Goal: Navigation & Orientation: Find specific page/section

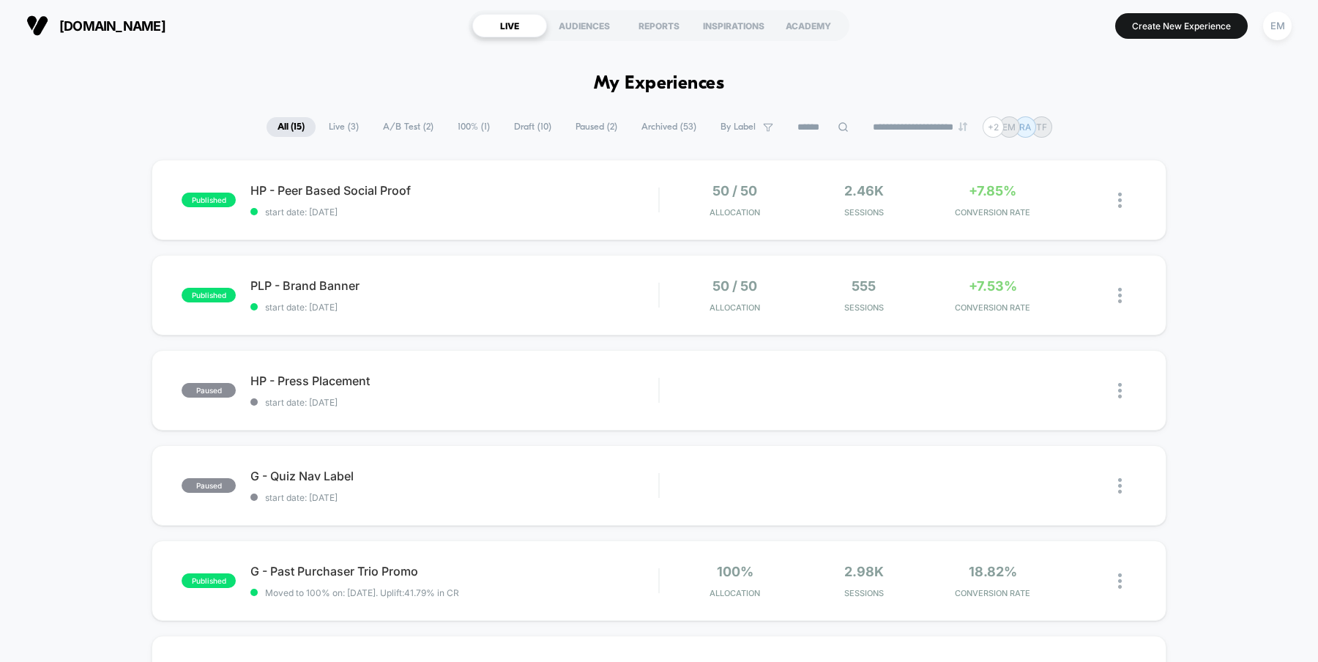
click at [1284, 23] on div "EM" at bounding box center [1277, 26] width 29 height 29
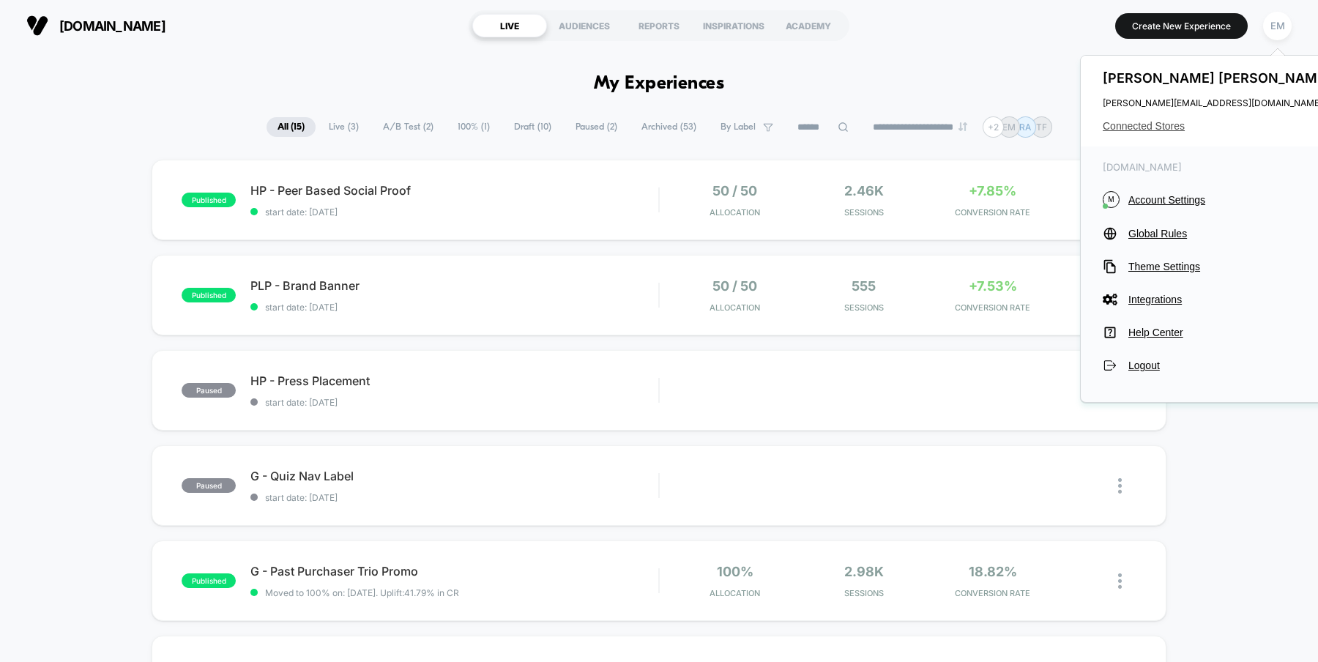
click at [1159, 122] on span "Connected Stores" at bounding box center [1218, 126] width 231 height 12
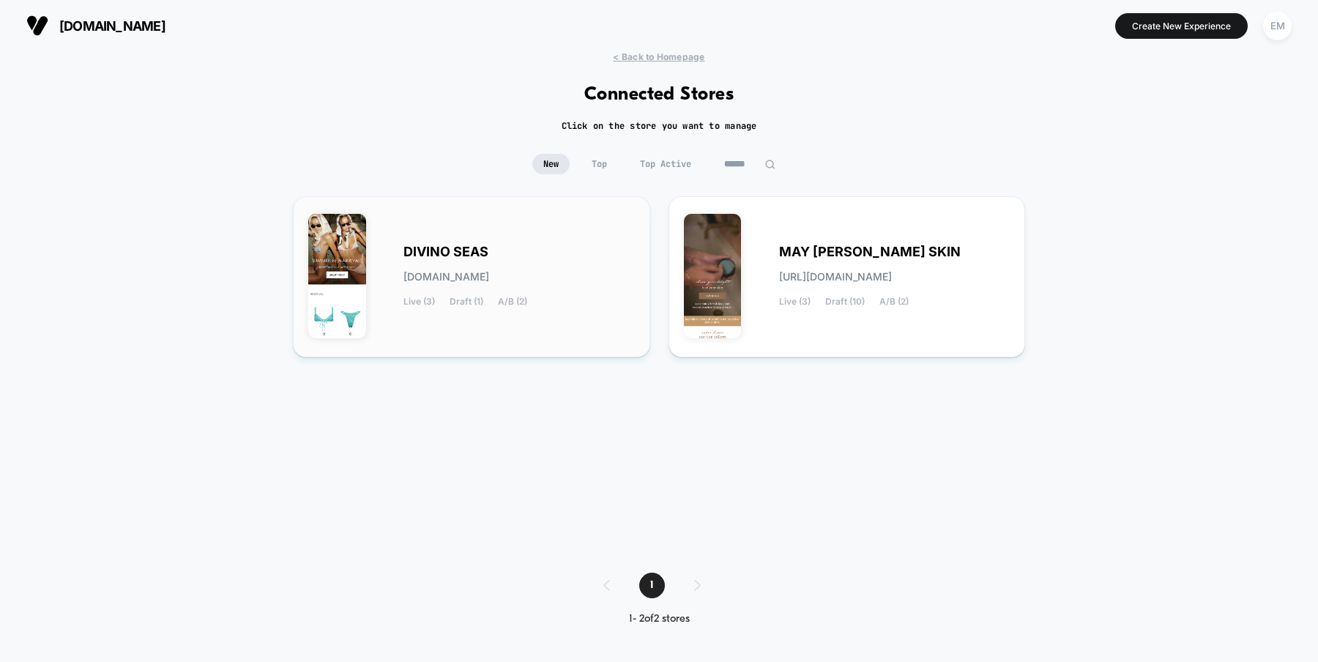
click at [472, 254] on span "DIVINO SEAS" at bounding box center [445, 252] width 85 height 10
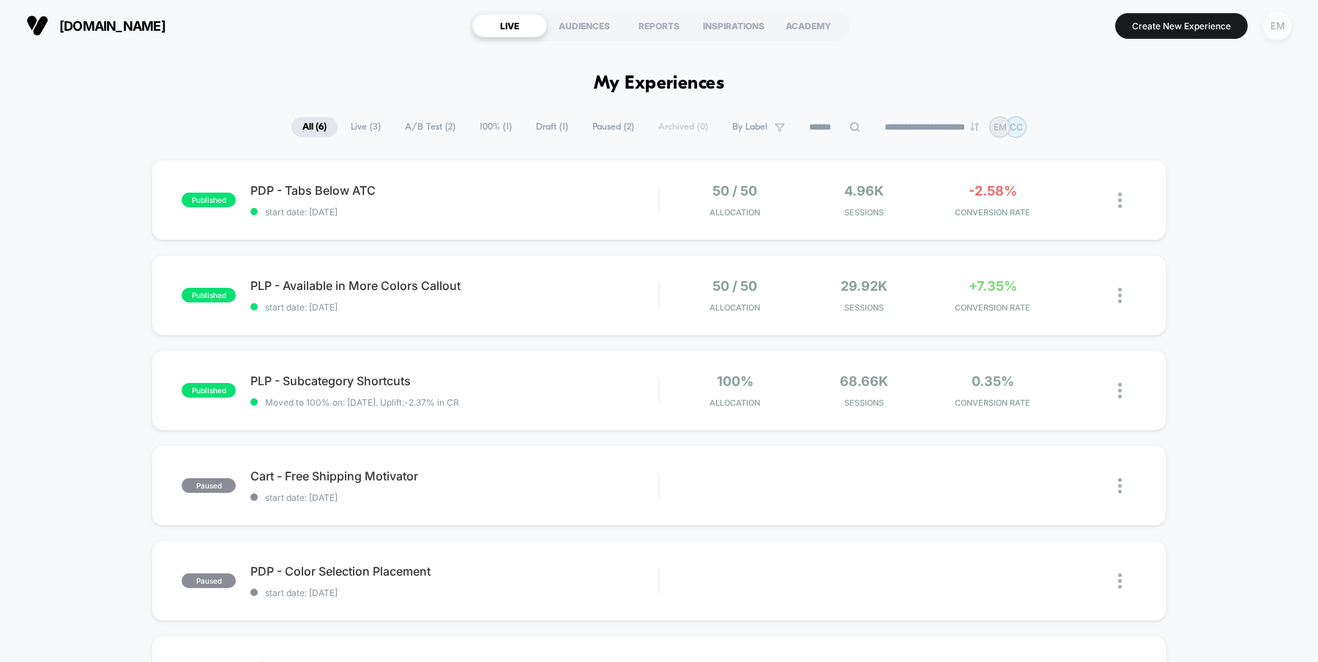
click at [1276, 30] on div "EM" at bounding box center [1277, 26] width 29 height 29
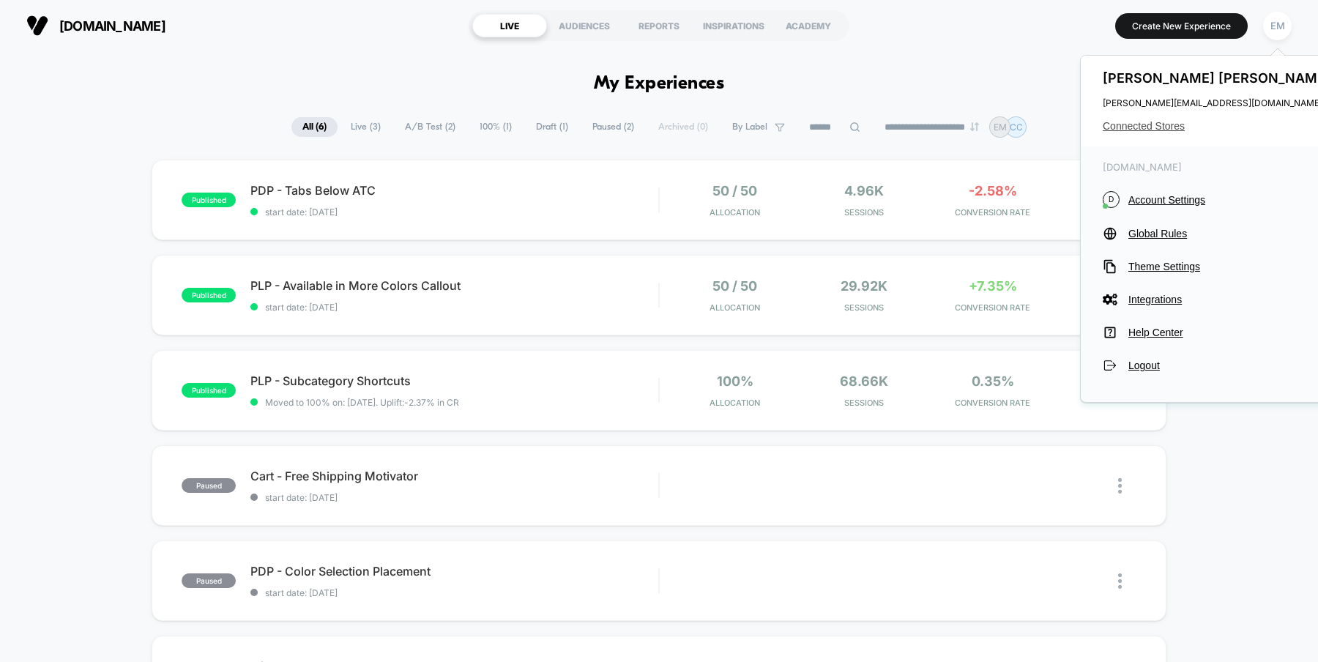
click at [1153, 127] on span "Connected Stores" at bounding box center [1218, 126] width 231 height 12
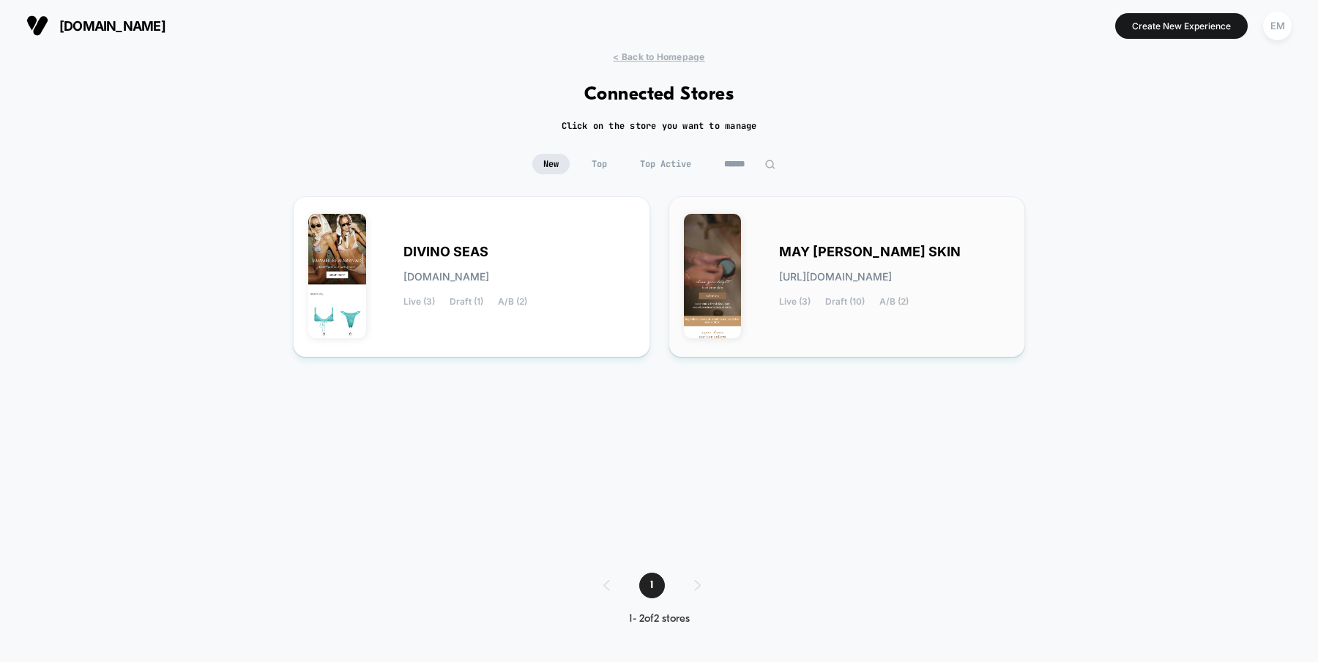
click at [825, 276] on span "[URL][DOMAIN_NAME]" at bounding box center [835, 277] width 113 height 10
